Goal: Transaction & Acquisition: Purchase product/service

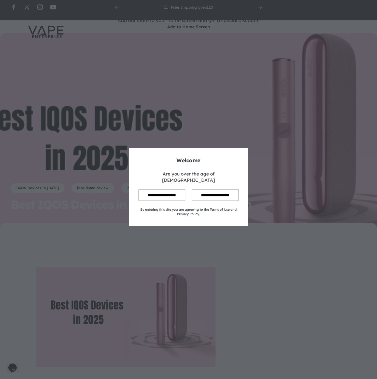
click at [160, 190] on input "**********" at bounding box center [162, 195] width 47 height 12
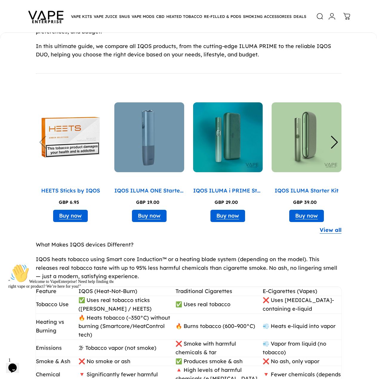
scroll to position [388, 0]
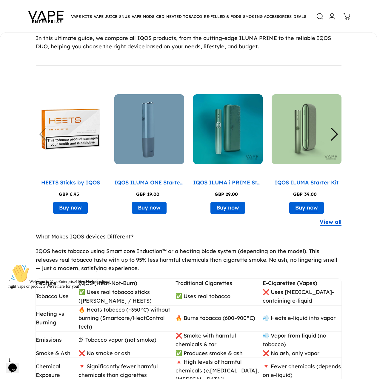
click at [8, 264] on icon "Chat attention grabber" at bounding box center [8, 264] width 0 height 0
click at [332, 223] on link "View all" at bounding box center [331, 222] width 22 height 9
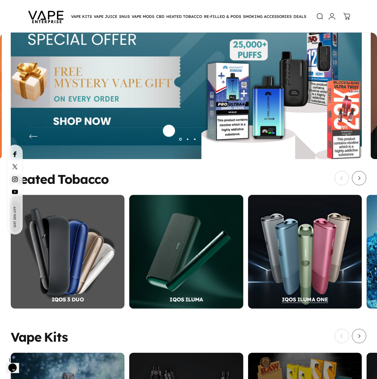
scroll to position [58, 0]
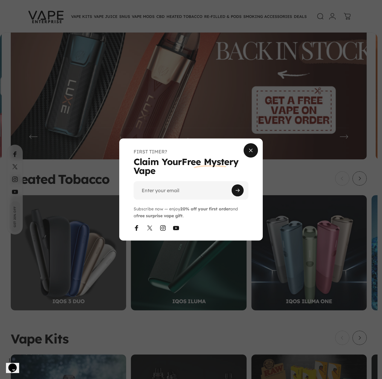
click at [250, 150] on span "Close" at bounding box center [251, 150] width 22 height 29
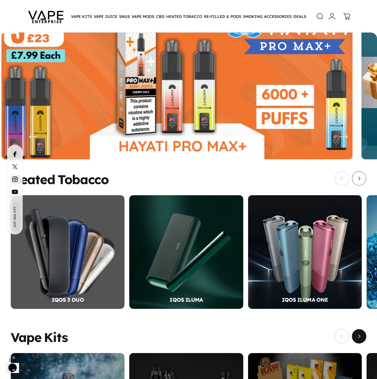
click at [359, 341] on span "Next" at bounding box center [360, 336] width 22 height 29
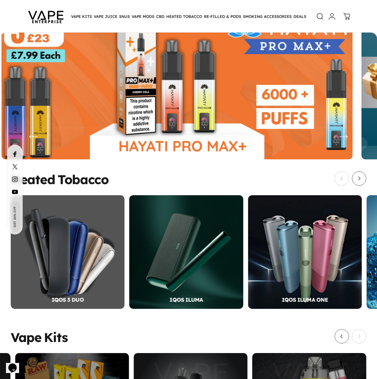
scroll to position [0, 240]
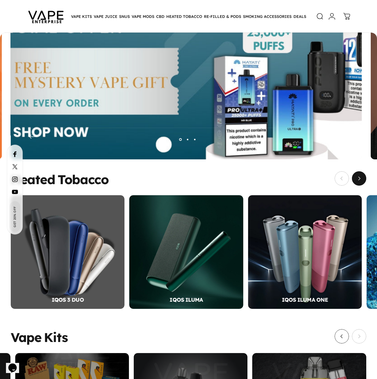
click at [359, 177] on span "Next" at bounding box center [360, 178] width 22 height 29
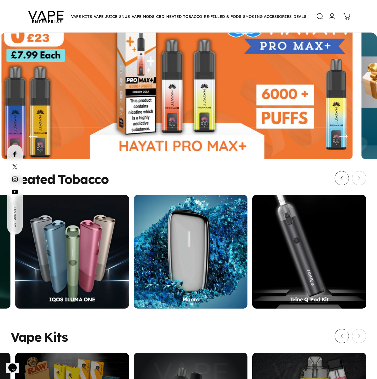
scroll to position [58, 0]
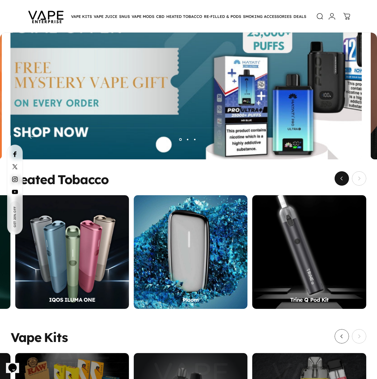
click at [343, 180] on span "Previous" at bounding box center [342, 178] width 22 height 29
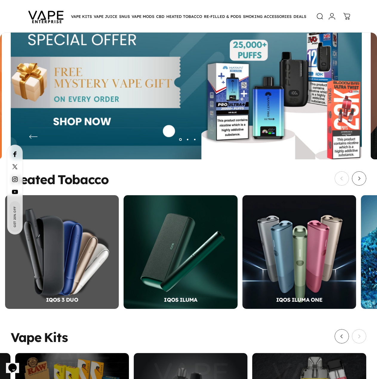
scroll to position [0, 0]
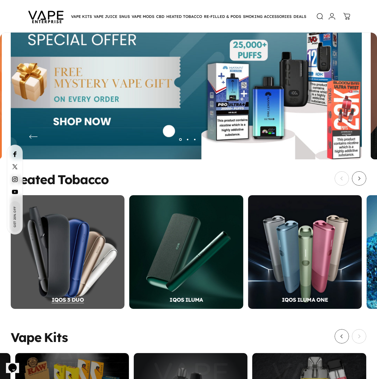
click at [69, 252] on div "IQOS 3 DUO" at bounding box center [68, 252] width 114 height 114
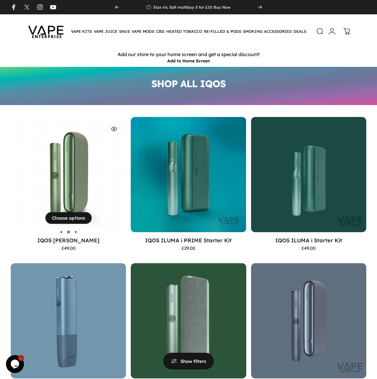
click at [82, 196] on img "IQOS Iluma Device" at bounding box center [68, 174] width 115 height 115
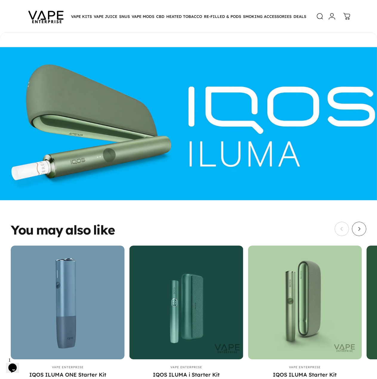
scroll to position [895, 0]
